Goal: Check status: Check status

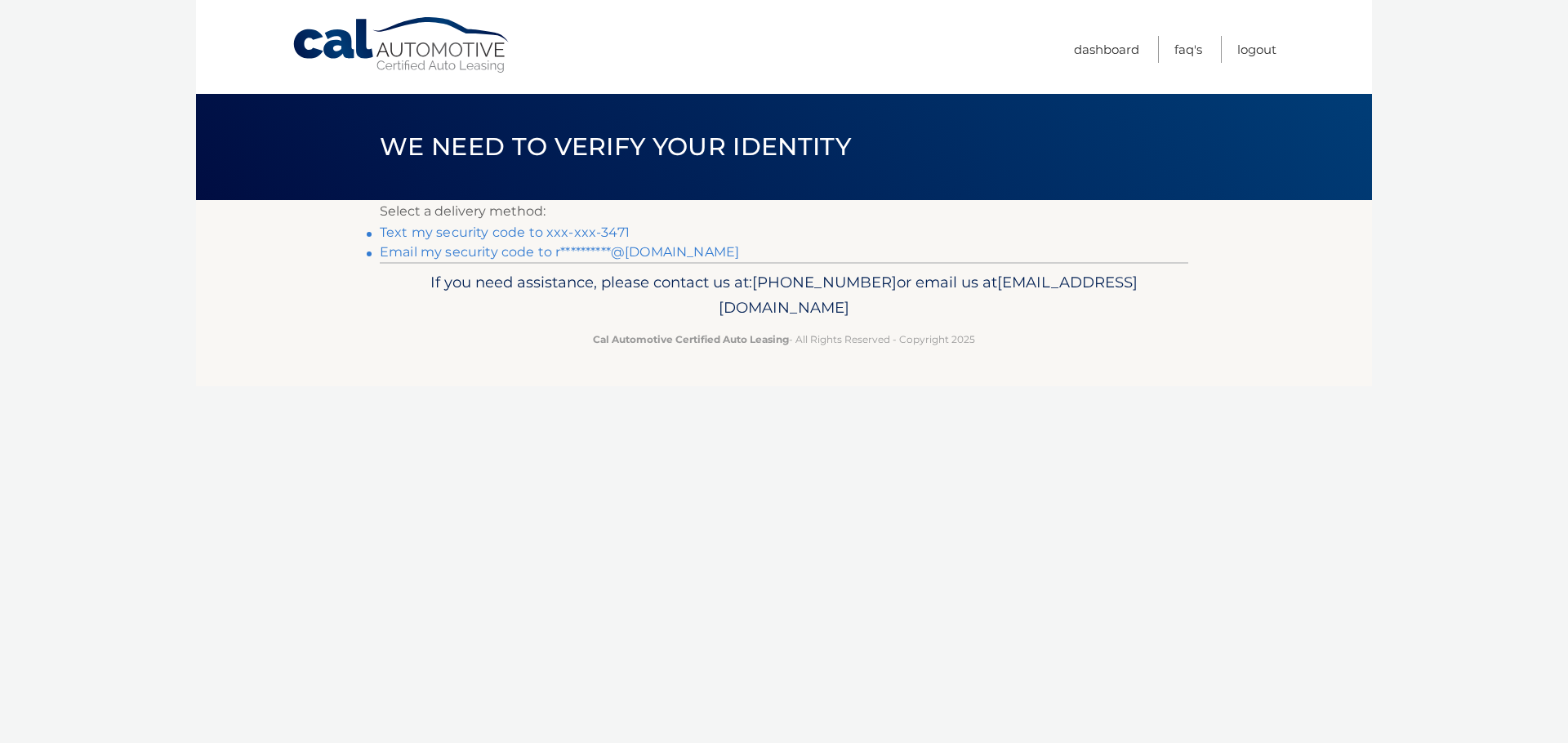
click at [553, 232] on link "Text my security code to xxx-xxx-3471" at bounding box center [505, 232] width 250 height 15
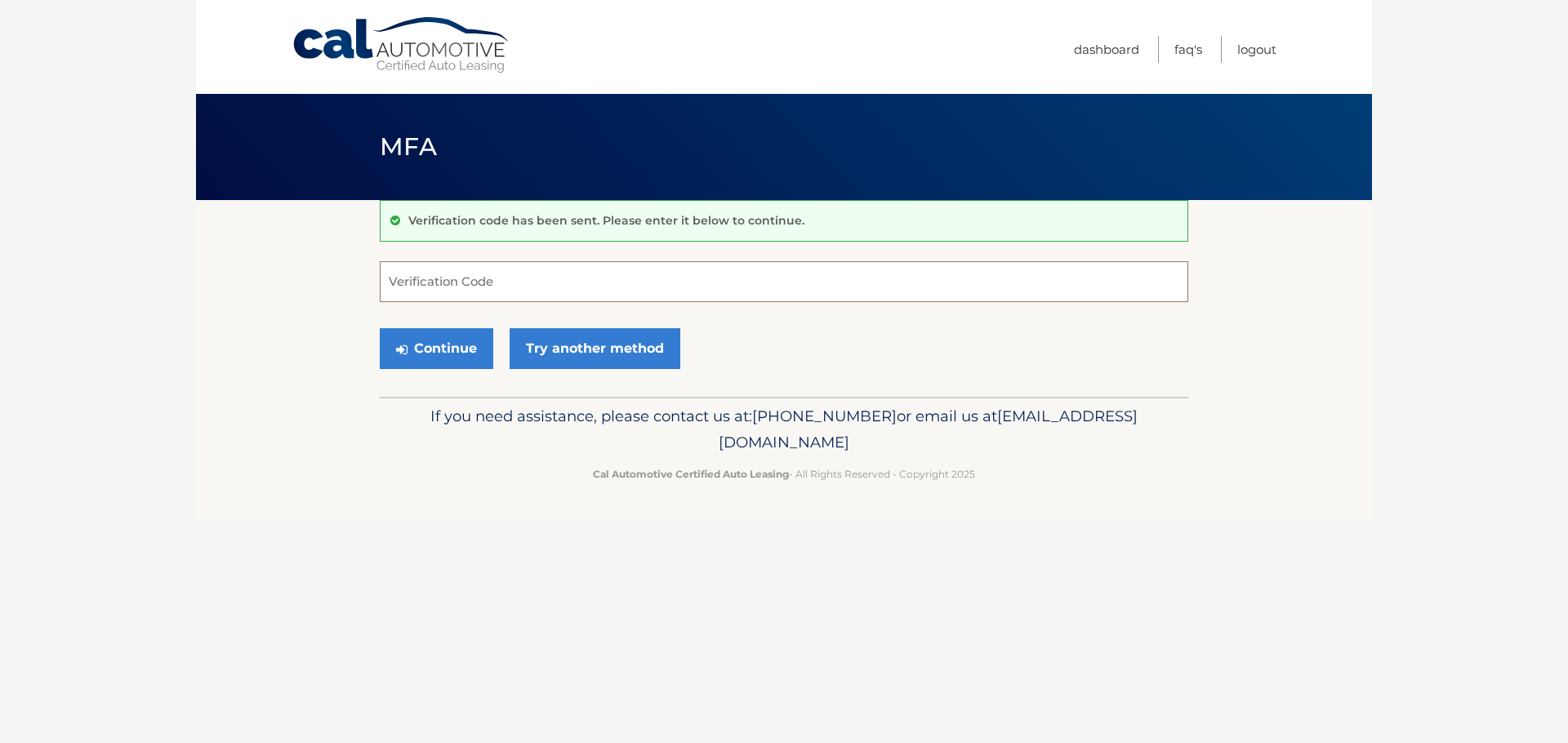
click at [527, 291] on input "Verification Code" at bounding box center [784, 281] width 809 height 41
type input "315208"
click at [441, 354] on button "Continue" at bounding box center [436, 348] width 113 height 41
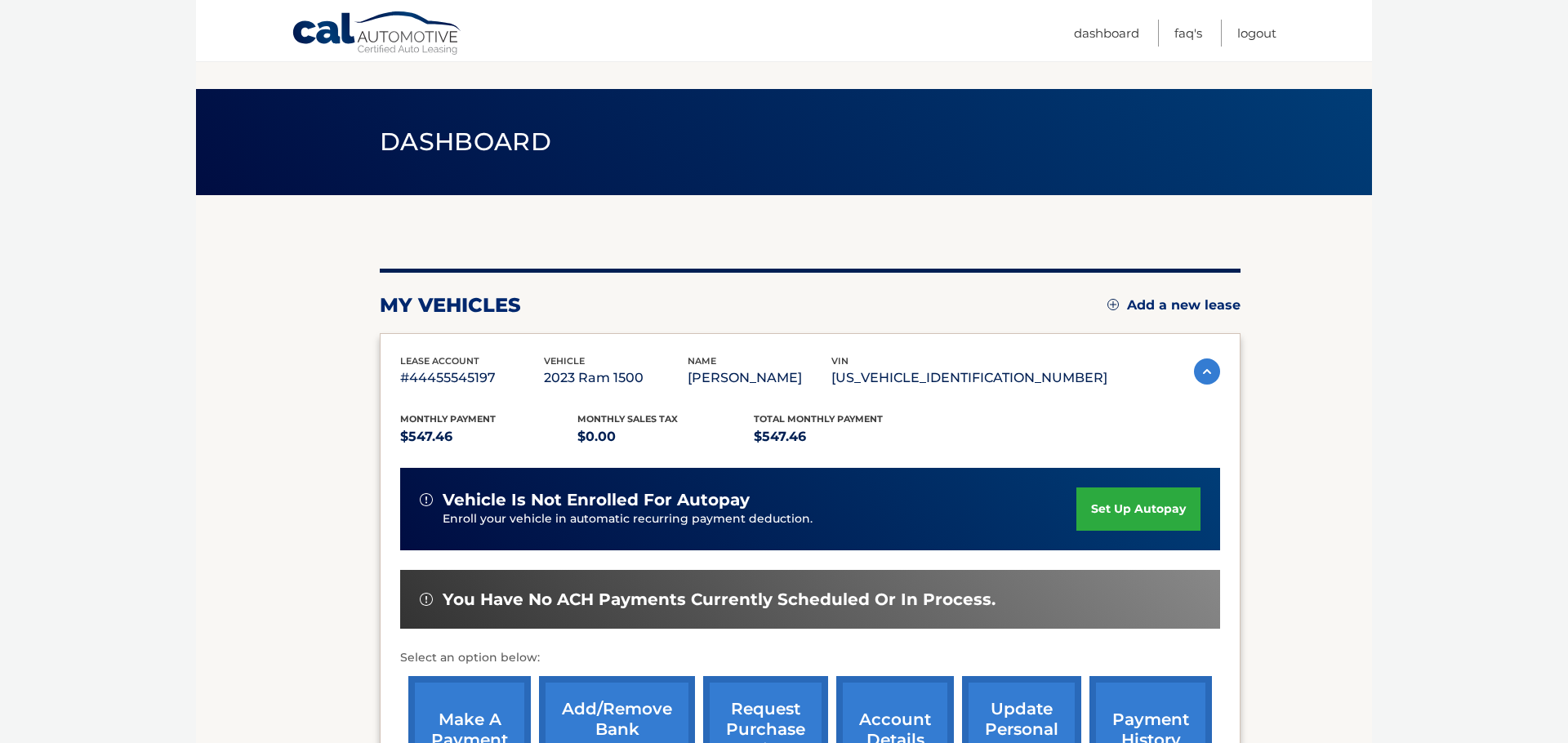
scroll to position [202, 0]
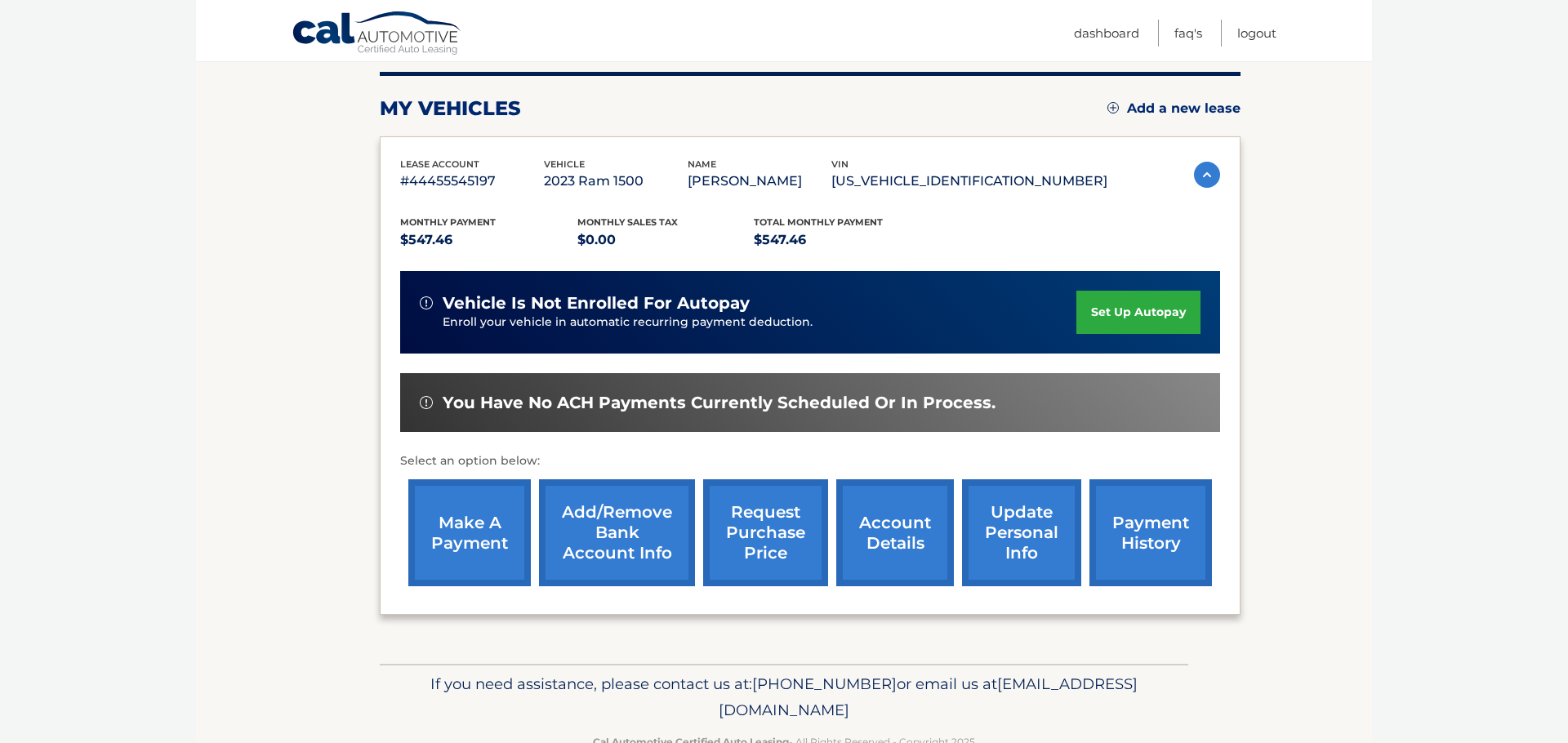
click at [791, 539] on link "request purchase price" at bounding box center [766, 533] width 125 height 107
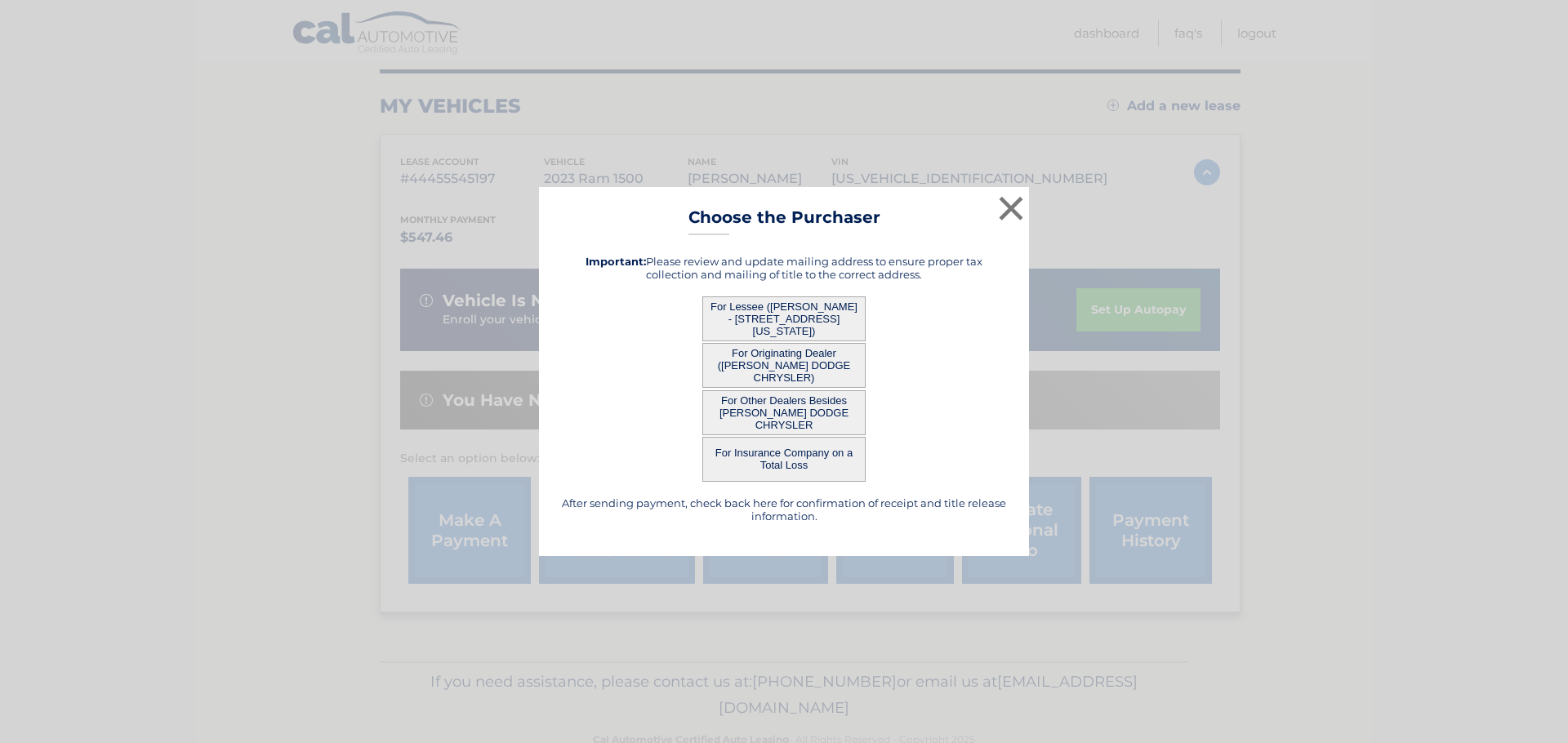
click at [786, 410] on button "For Other Dealers Besides JOHNSON DODGE CHRYSLER" at bounding box center [784, 412] width 163 height 45
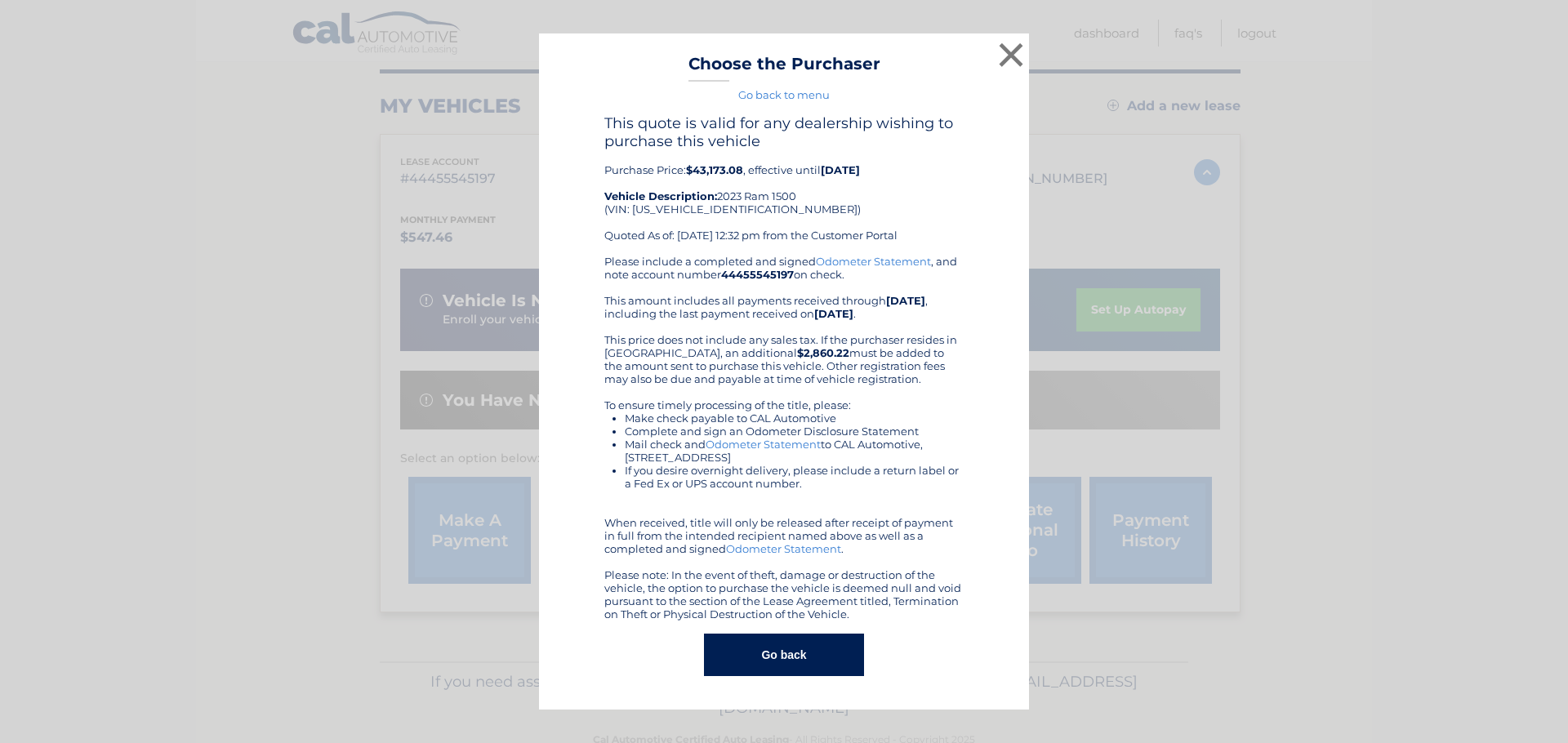
click at [1015, 51] on button "×" at bounding box center [1011, 54] width 33 height 33
